Goal: Check status: Check status

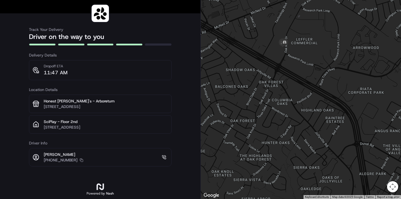
drag, startPoint x: 287, startPoint y: 36, endPoint x: 295, endPoint y: 80, distance: 44.1
click at [295, 79] on div at bounding box center [301, 99] width 200 height 199
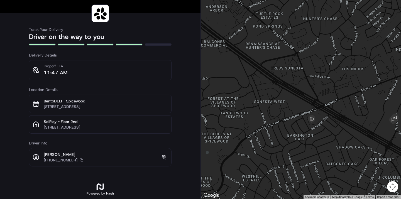
drag, startPoint x: 256, startPoint y: 118, endPoint x: 335, endPoint y: 149, distance: 85.7
click at [335, 149] on div at bounding box center [301, 99] width 200 height 199
drag, startPoint x: 293, startPoint y: 73, endPoint x: 326, endPoint y: 84, distance: 34.7
click at [319, 83] on div at bounding box center [301, 99] width 200 height 199
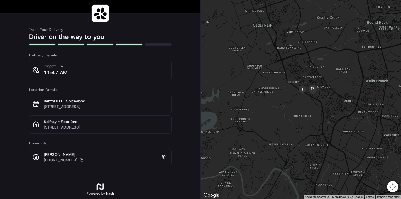
drag, startPoint x: 339, startPoint y: 99, endPoint x: 304, endPoint y: 97, distance: 35.1
click at [304, 100] on div at bounding box center [301, 99] width 200 height 199
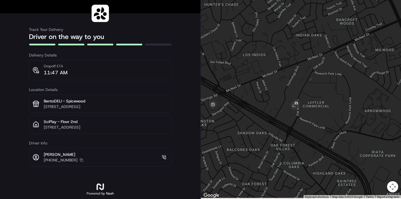
drag, startPoint x: 315, startPoint y: 125, endPoint x: 281, endPoint y: 116, distance: 35.1
click at [281, 117] on div at bounding box center [301, 99] width 200 height 199
